Goal: Task Accomplishment & Management: Use online tool/utility

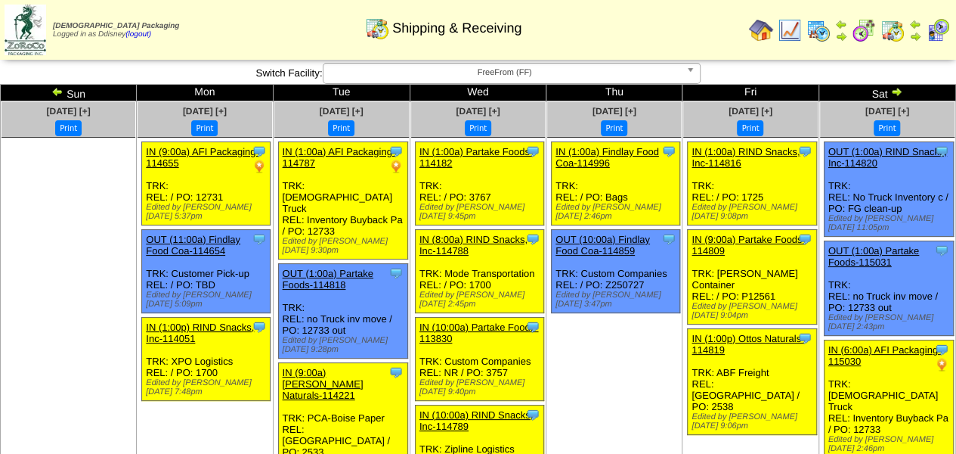
click at [814, 32] on img at bounding box center [819, 30] width 24 height 24
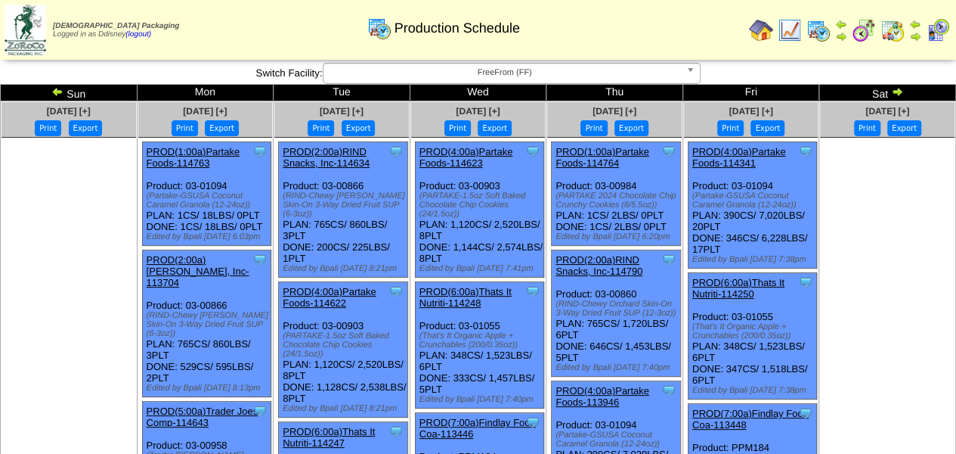
click at [899, 90] on img at bounding box center [897, 91] width 12 height 12
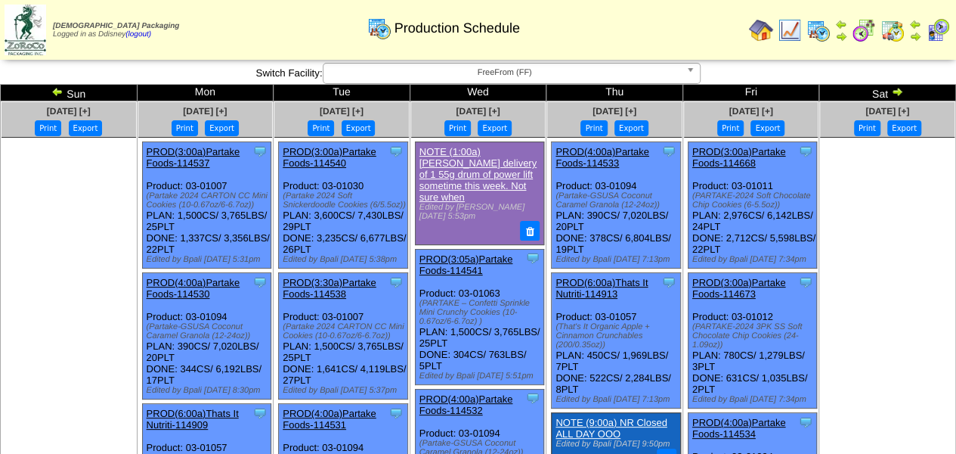
click at [898, 93] on img at bounding box center [897, 91] width 12 height 12
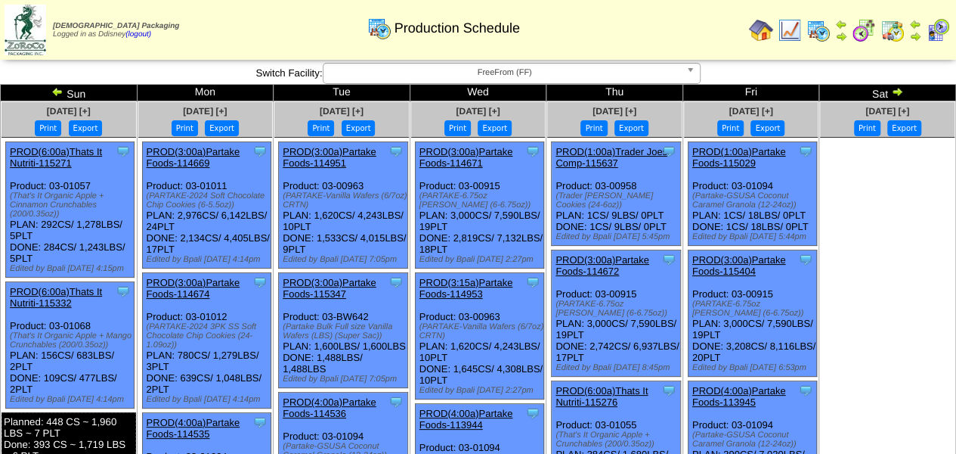
click at [898, 93] on img at bounding box center [897, 91] width 12 height 12
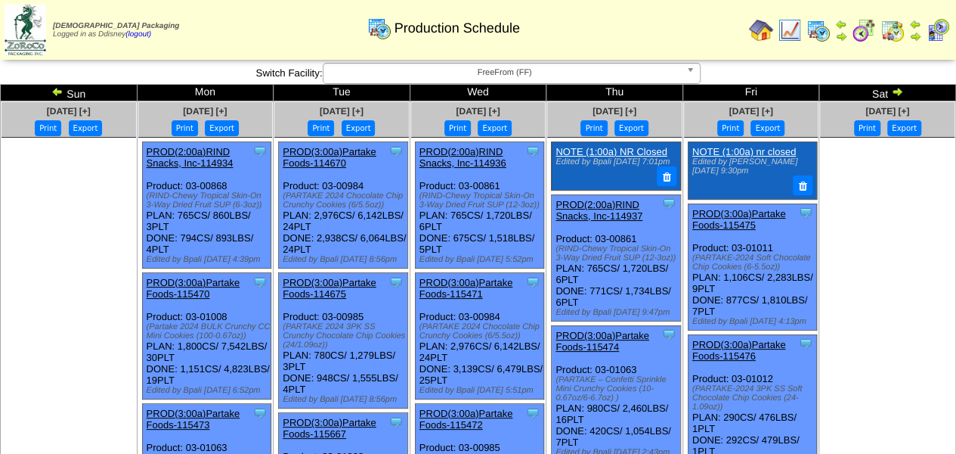
click at [898, 93] on img at bounding box center [897, 91] width 12 height 12
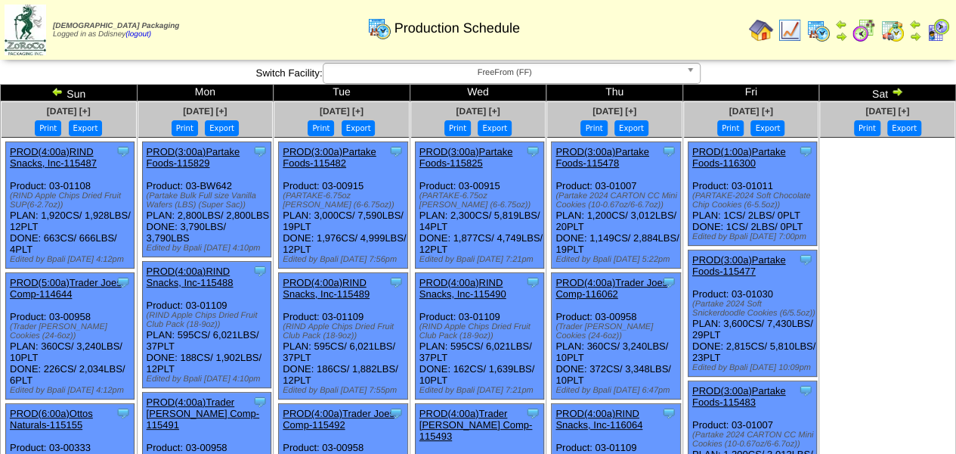
click at [898, 93] on img at bounding box center [897, 91] width 12 height 12
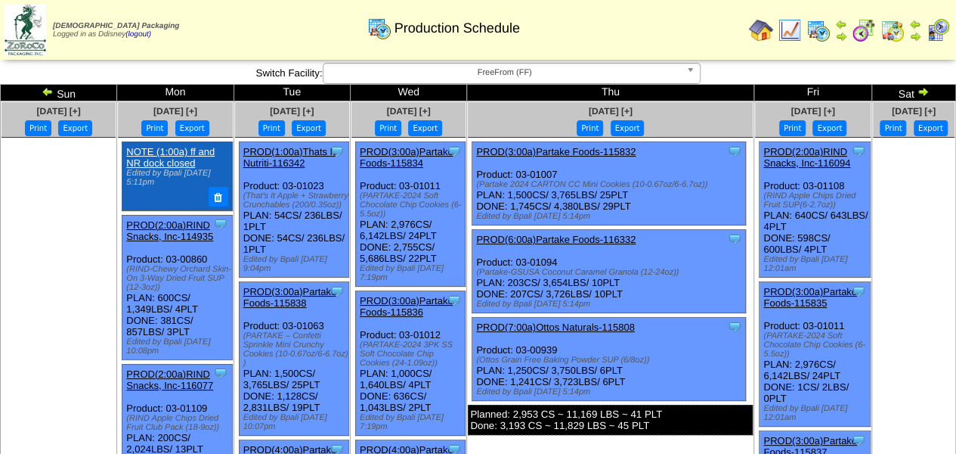
click at [923, 91] on img at bounding box center [923, 91] width 12 height 12
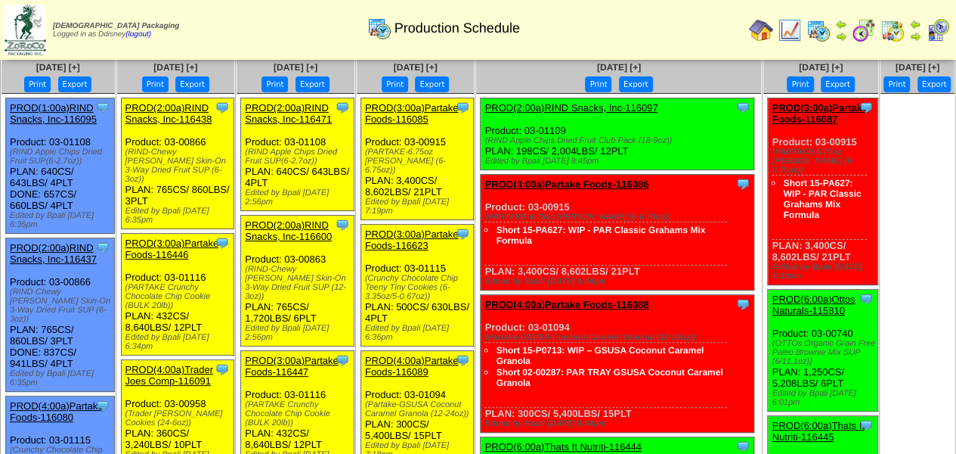
scroll to position [76, 0]
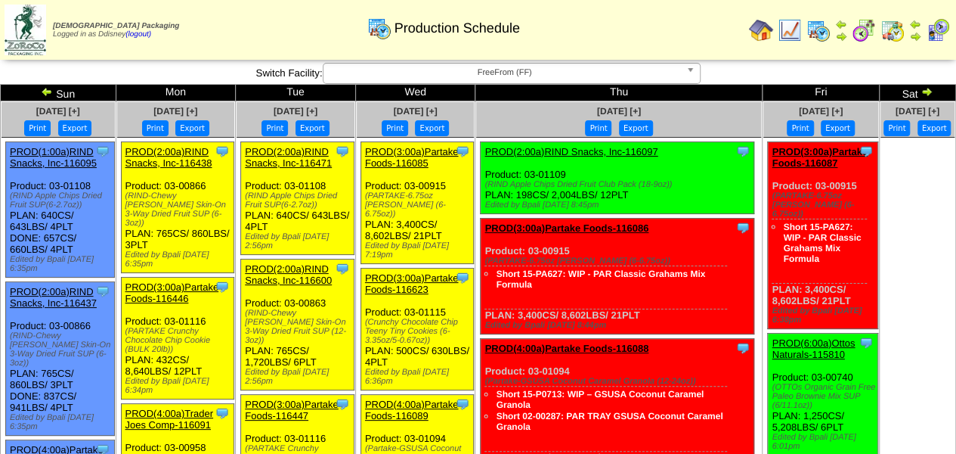
click at [764, 34] on img at bounding box center [761, 30] width 24 height 24
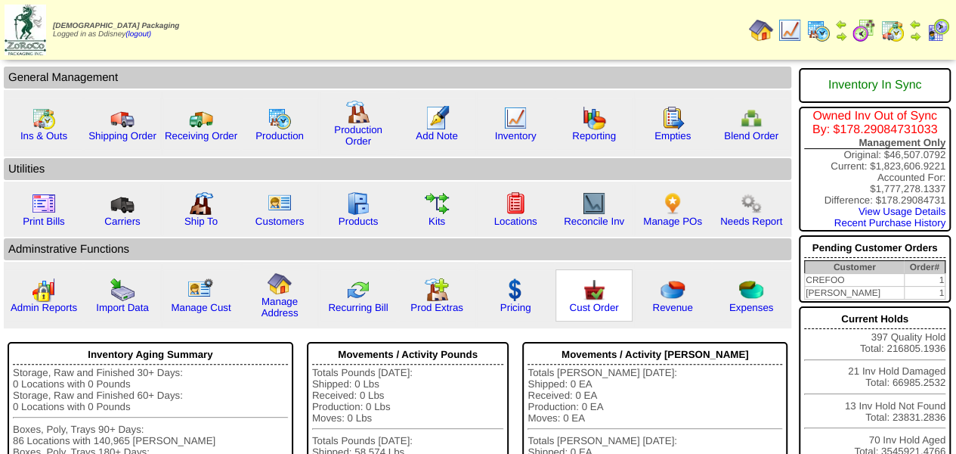
click at [590, 299] on img at bounding box center [594, 289] width 24 height 24
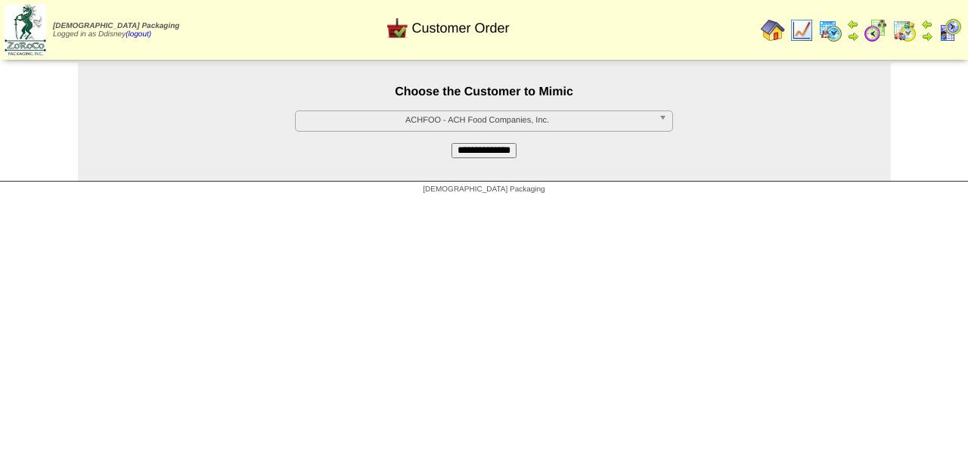
click at [479, 124] on span "ACHFOO - ACH Food Companies, Inc." at bounding box center [477, 120] width 351 height 18
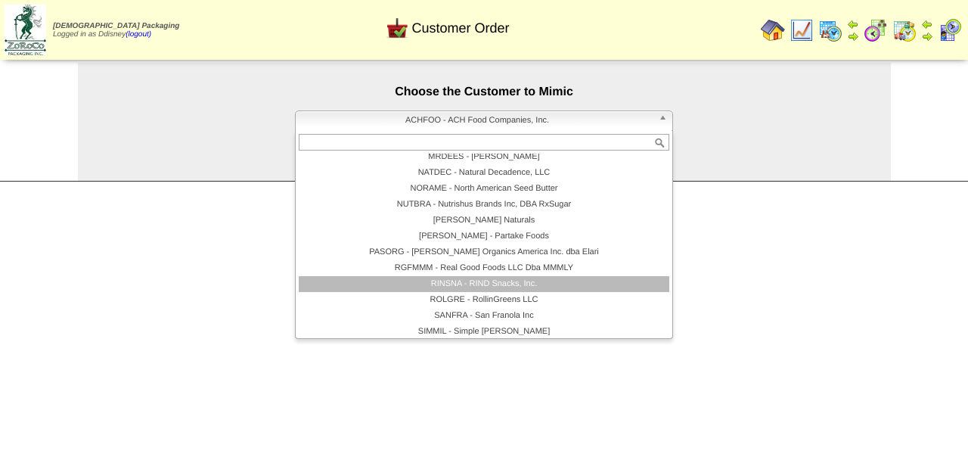
scroll to position [302, 0]
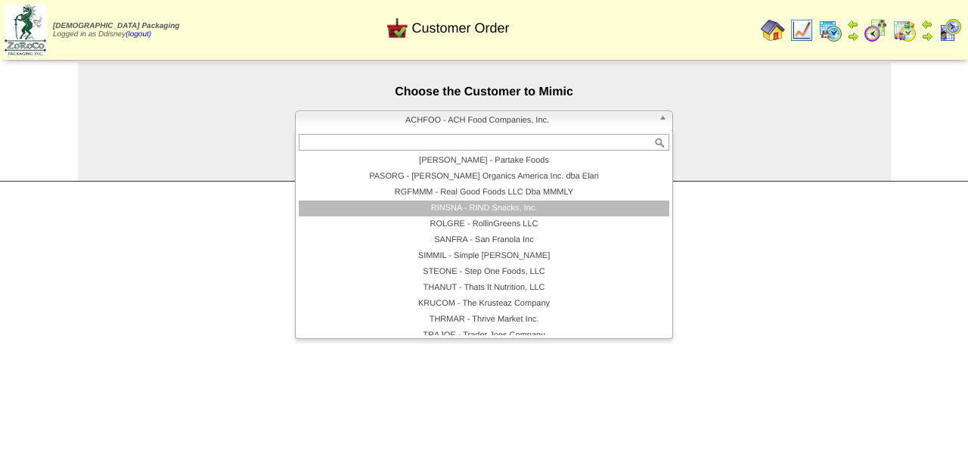
click at [488, 209] on li "RINSNA - RIND Snacks, Inc." at bounding box center [484, 208] width 370 height 16
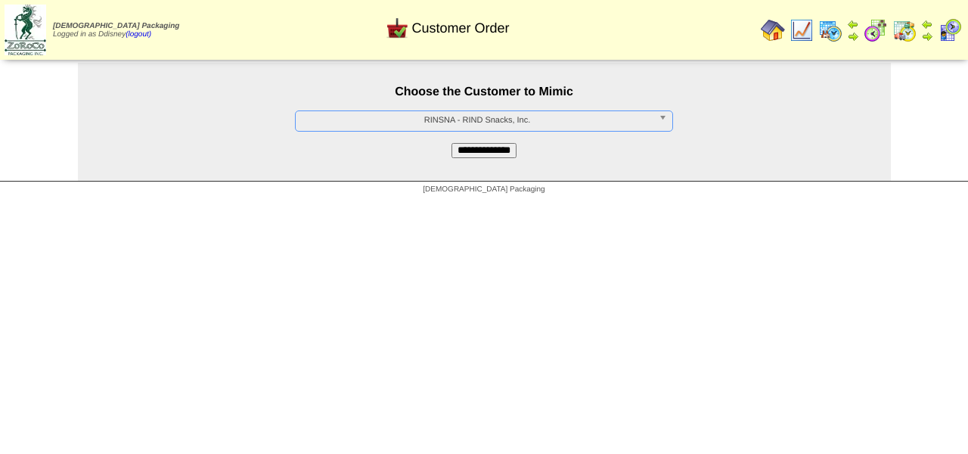
click at [498, 154] on input "**********" at bounding box center [483, 150] width 65 height 15
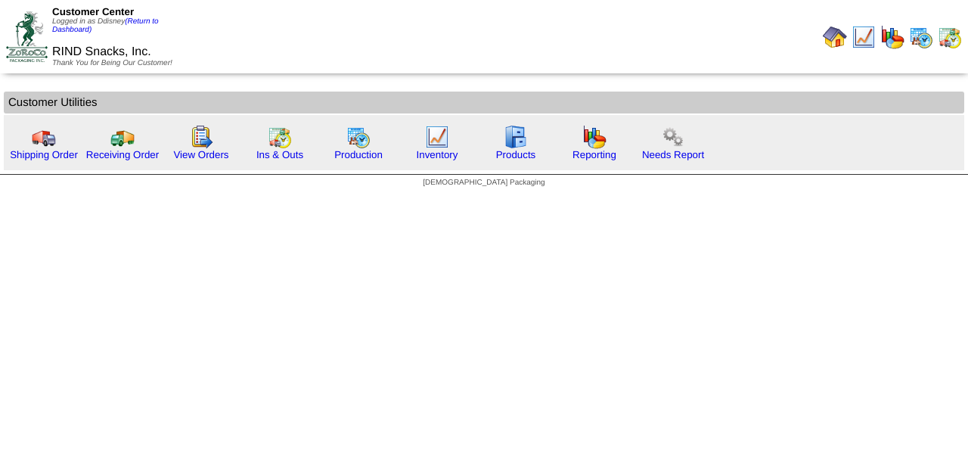
click at [925, 38] on img at bounding box center [921, 37] width 24 height 24
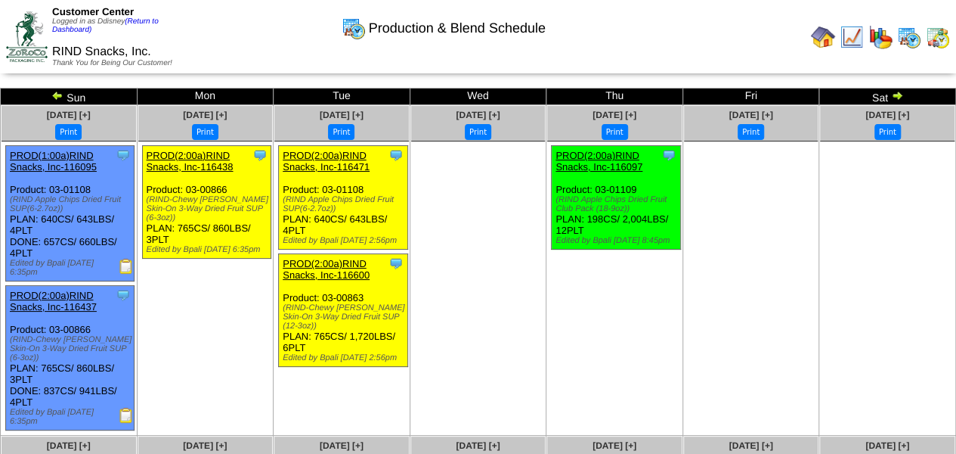
click at [68, 154] on link "PROD(1:00a)RIND Snacks, Inc-116095" at bounding box center [53, 161] width 87 height 23
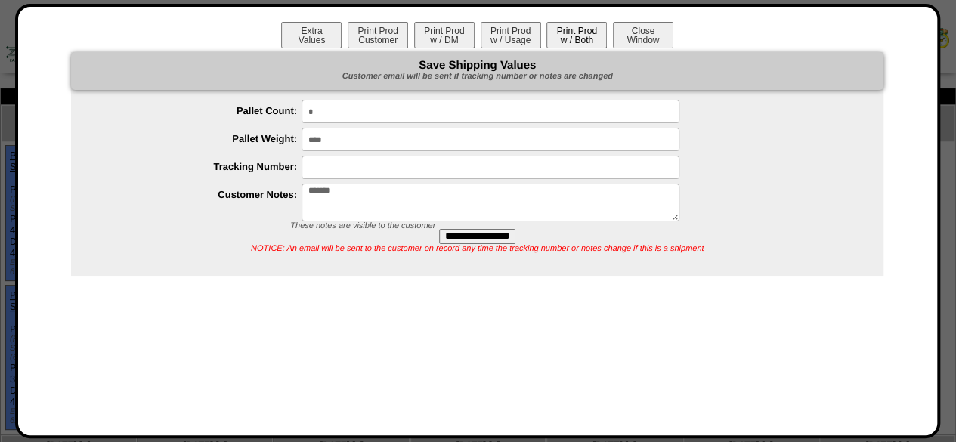
click at [556, 29] on button "Print Prod w / Both" at bounding box center [577, 35] width 60 height 26
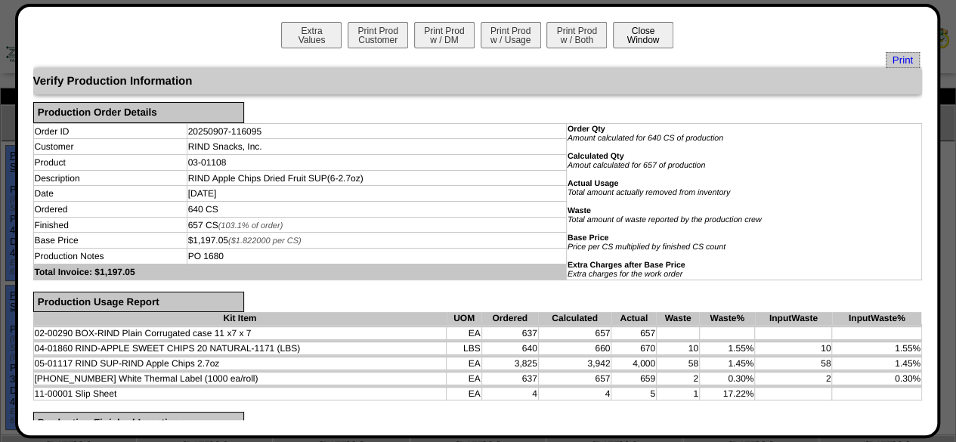
click at [646, 39] on button "Close Window" at bounding box center [643, 35] width 60 height 26
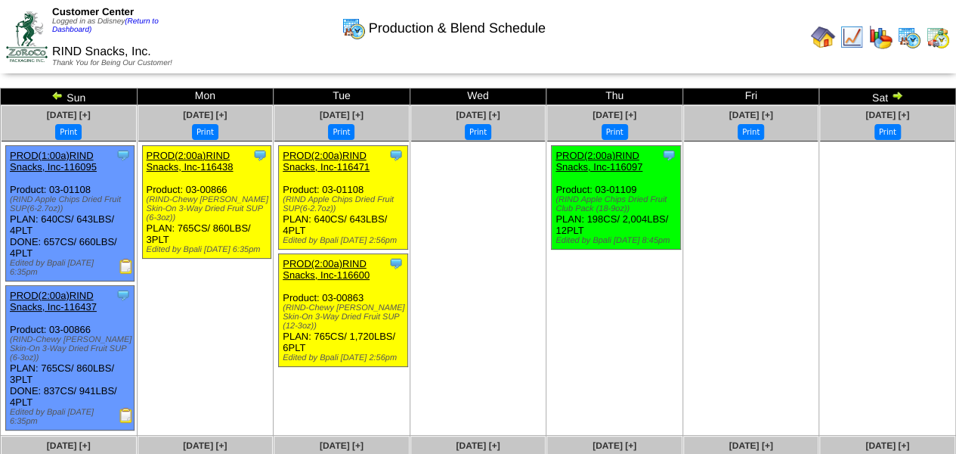
click at [941, 43] on img at bounding box center [938, 37] width 24 height 24
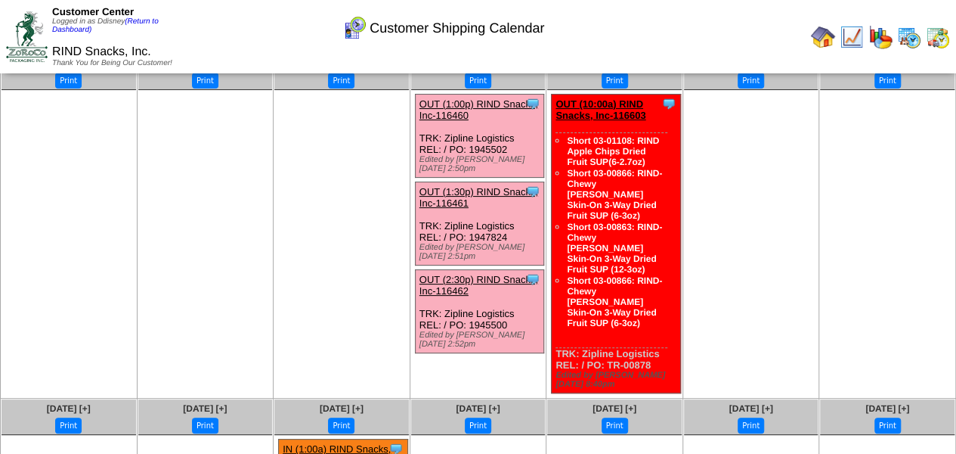
scroll to position [76, 0]
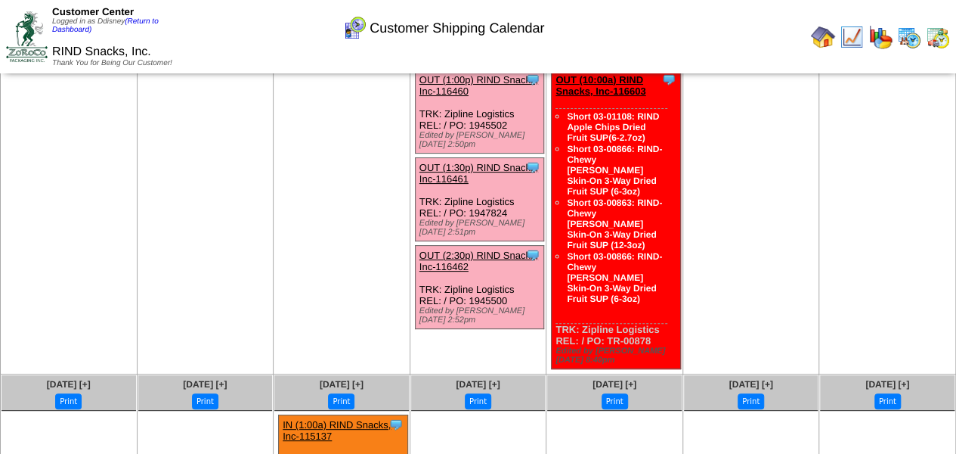
click at [27, 163] on ul at bounding box center [69, 179] width 135 height 227
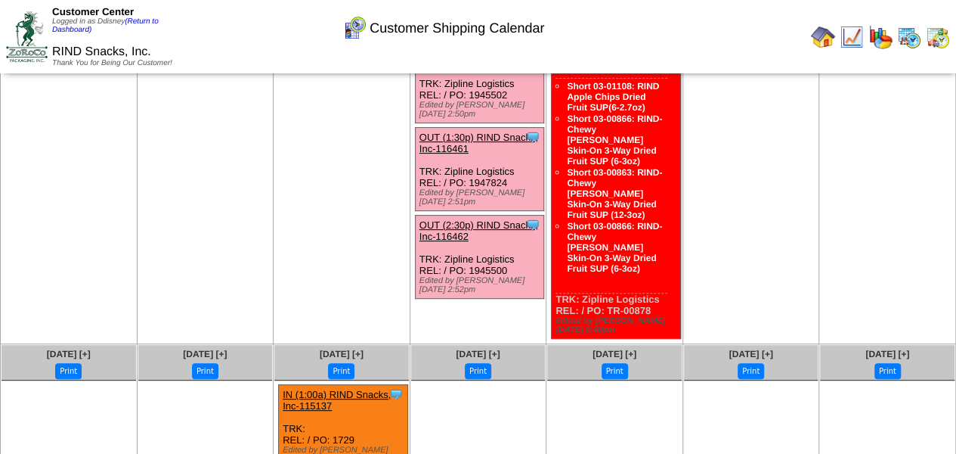
scroll to position [151, 0]
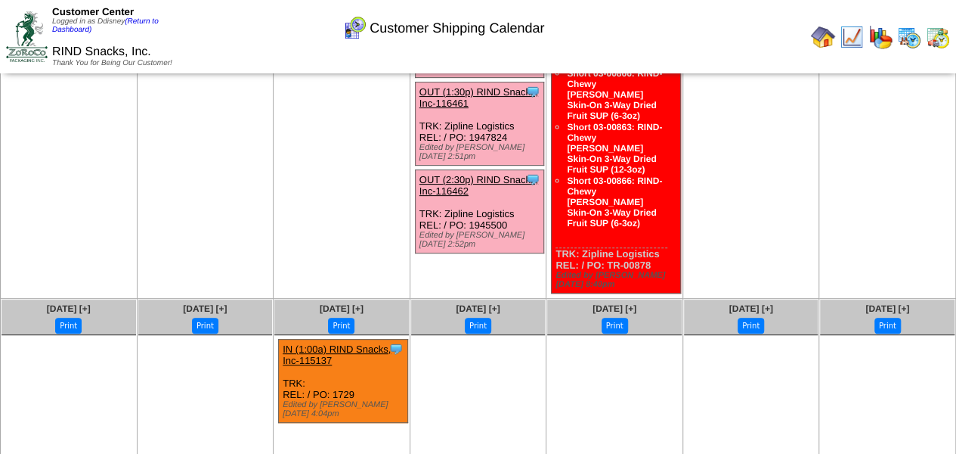
click at [913, 40] on img at bounding box center [909, 37] width 24 height 24
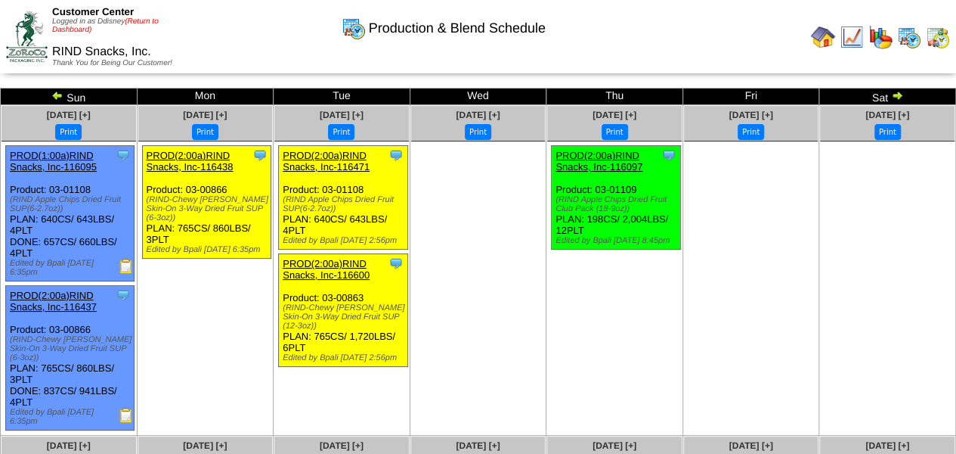
click at [142, 23] on link "(Return to Dashboard)" at bounding box center [105, 25] width 107 height 17
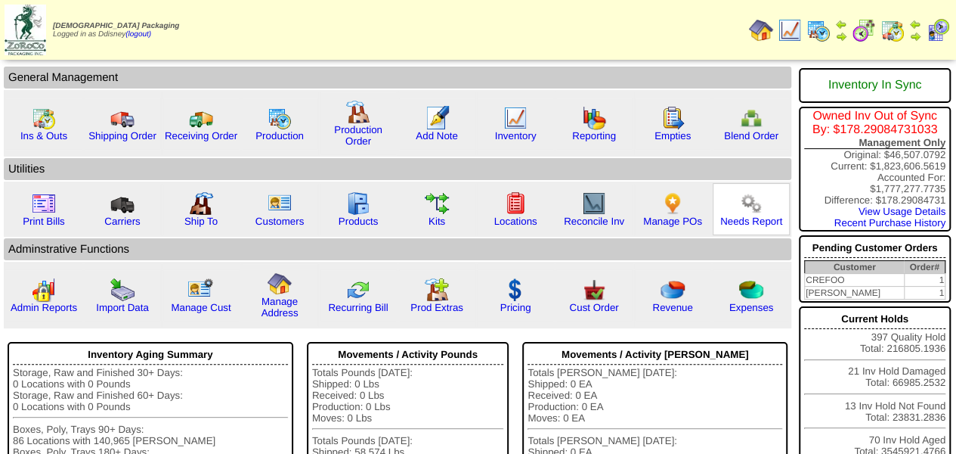
click at [748, 206] on img at bounding box center [751, 203] width 24 height 24
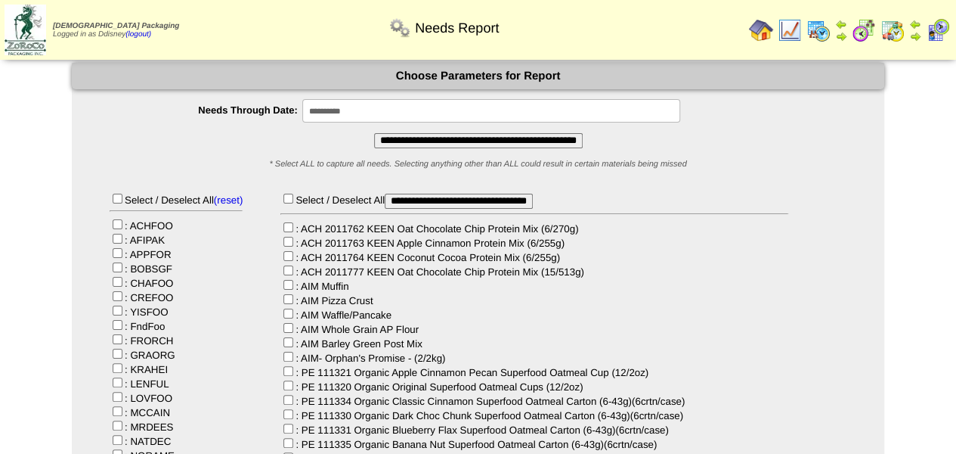
click at [426, 141] on input "**********" at bounding box center [478, 140] width 209 height 15
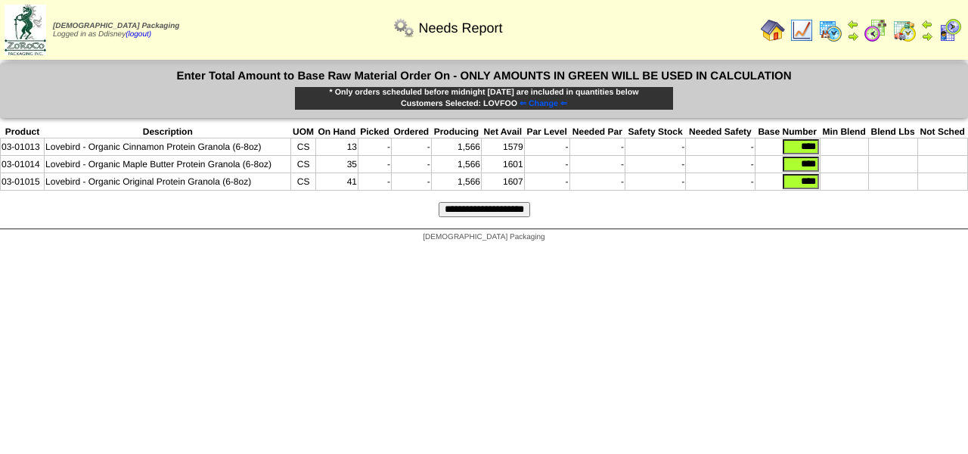
click at [812, 156] on td "****" at bounding box center [787, 164] width 65 height 17
drag, startPoint x: 790, startPoint y: 145, endPoint x: 866, endPoint y: 153, distance: 76.0
click at [866, 153] on tr "03-01013 Lovebird - Organic Cinnamon Protein Granola (6-8oz) CS 13 - - 1,566 15…" at bounding box center [484, 146] width 967 height 17
type input "****"
drag, startPoint x: 789, startPoint y: 166, endPoint x: 844, endPoint y: 172, distance: 54.7
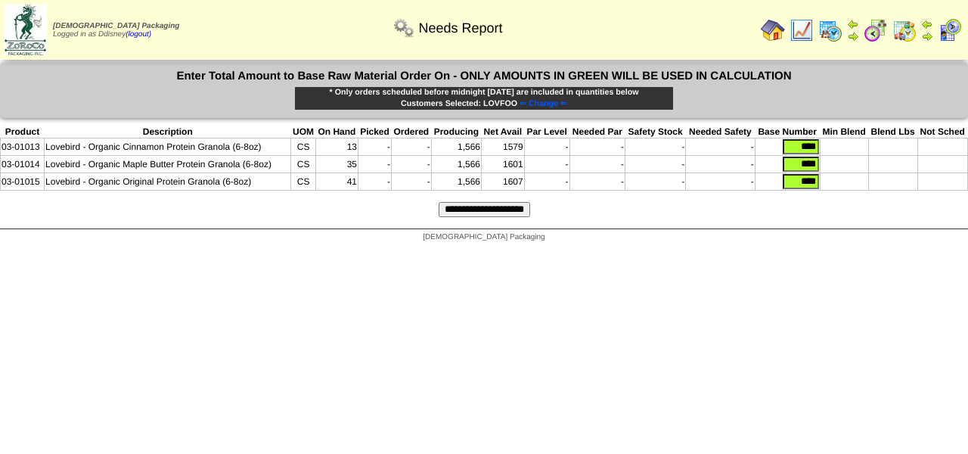
click at [842, 172] on tr "03-01014 Lovebird - Organic Maple Butter Protein Granola (6-8oz) CS 35 - - 1,56…" at bounding box center [484, 164] width 967 height 17
type input "****"
click at [847, 185] on td at bounding box center [844, 181] width 48 height 17
drag, startPoint x: 810, startPoint y: 185, endPoint x: 844, endPoint y: 188, distance: 33.4
click at [843, 188] on tr "03-01015 Lovebird - Organic Original Protein Granola (6-8oz) CS 41 - - 1,566 16…" at bounding box center [484, 181] width 967 height 17
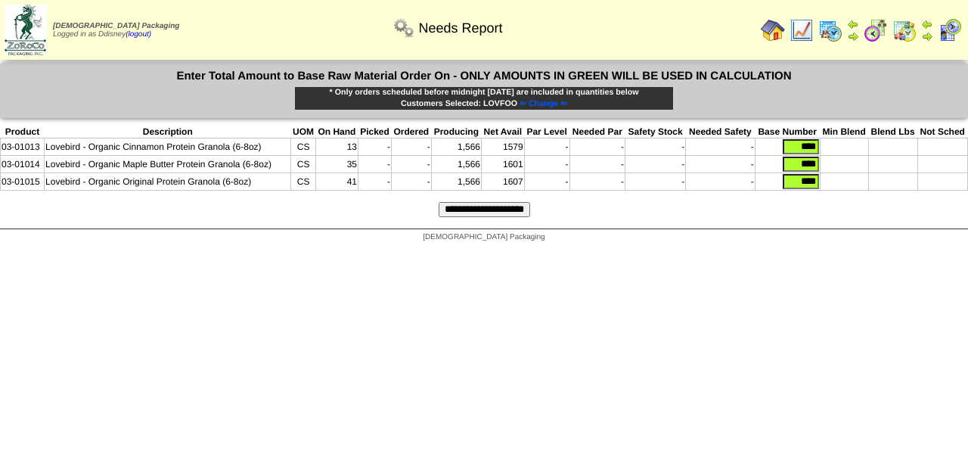
type input "****"
click at [520, 210] on input "**********" at bounding box center [484, 209] width 91 height 15
